Goal: Transaction & Acquisition: Book appointment/travel/reservation

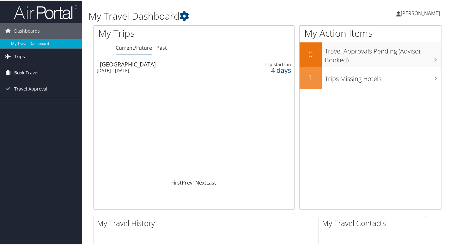
click at [21, 70] on span "Book Travel" at bounding box center [26, 72] width 24 height 16
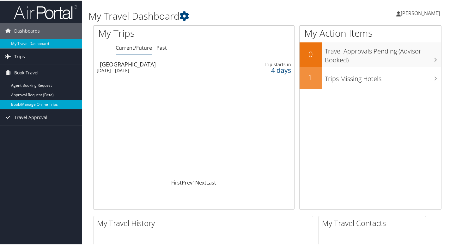
click at [30, 101] on link "Book/Manage Online Trips" at bounding box center [41, 103] width 82 height 9
